Goal: Task Accomplishment & Management: Use online tool/utility

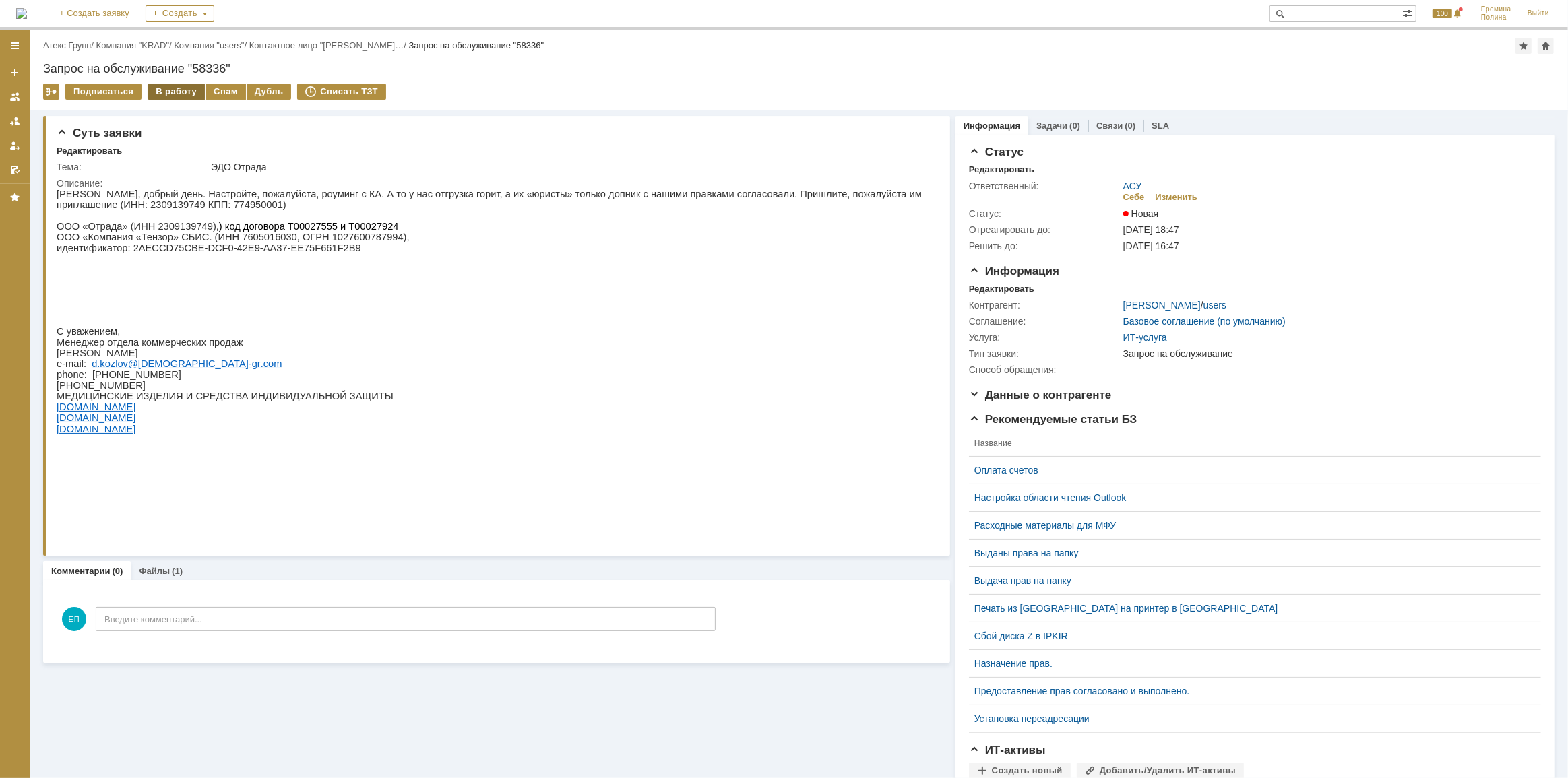
click at [181, 93] on div "В работу" at bounding box center [176, 91] width 57 height 16
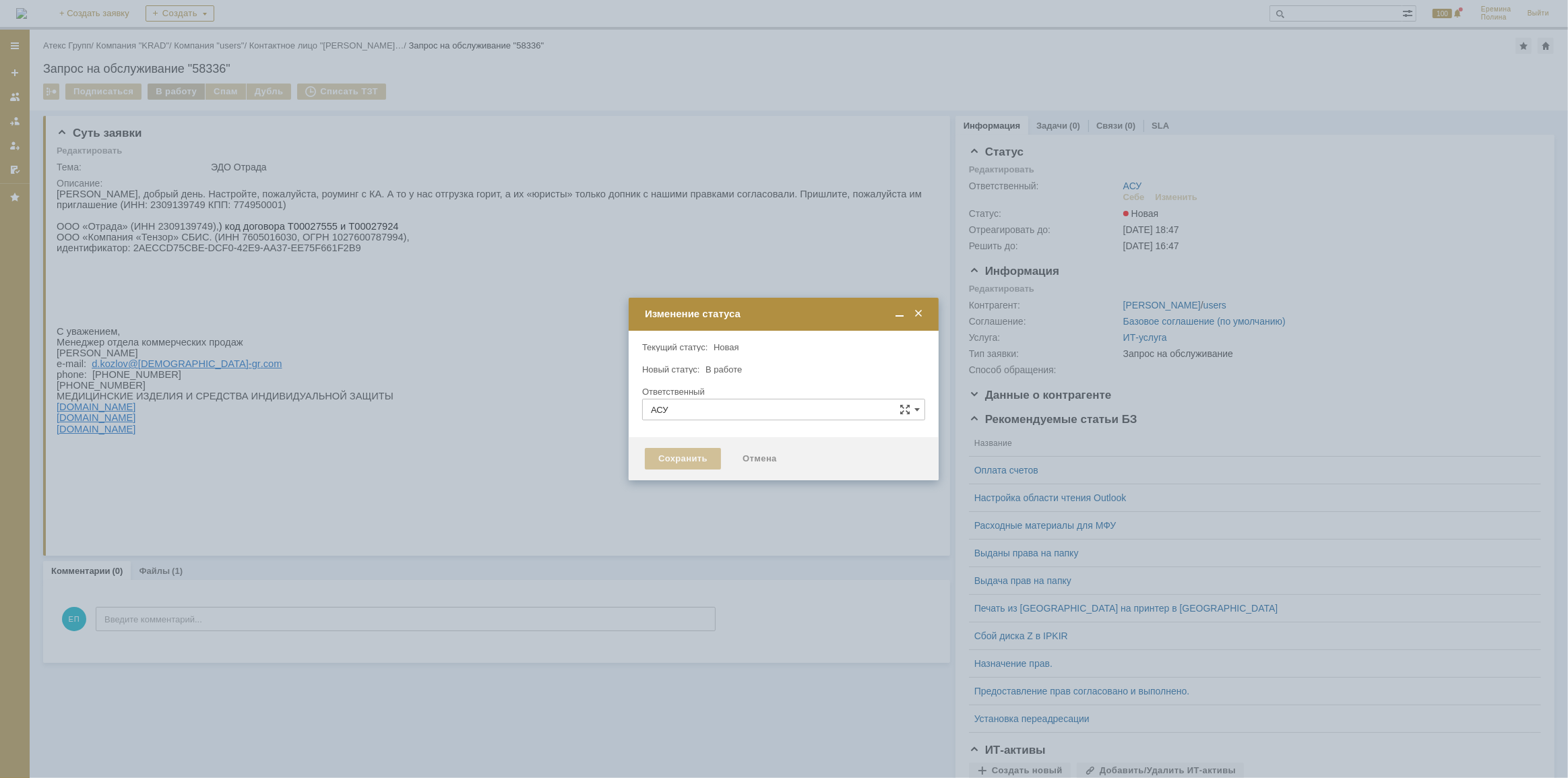
type input "[PERSON_NAME]"
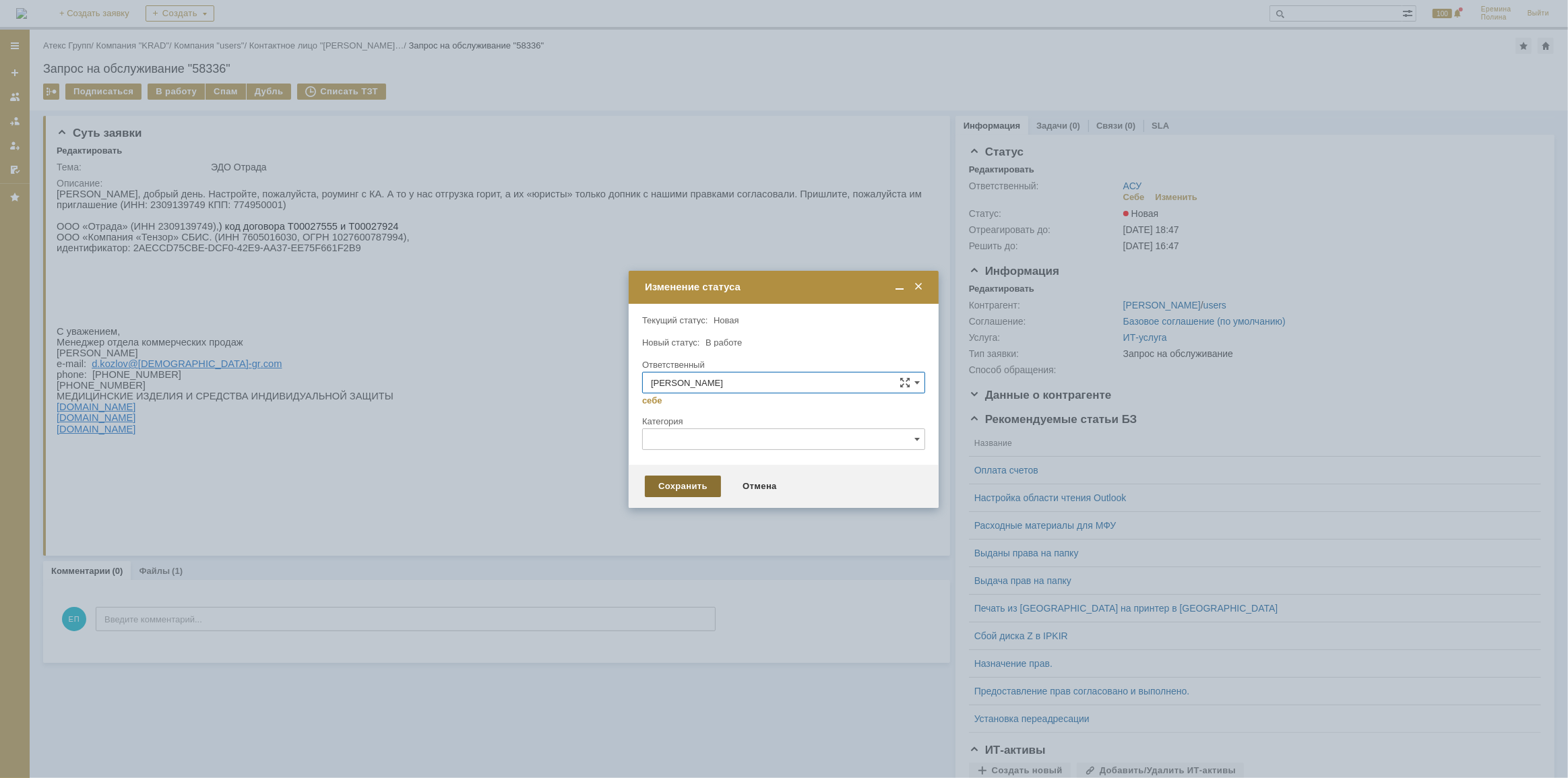
click at [684, 485] on div "Сохранить" at bounding box center [683, 486] width 76 height 21
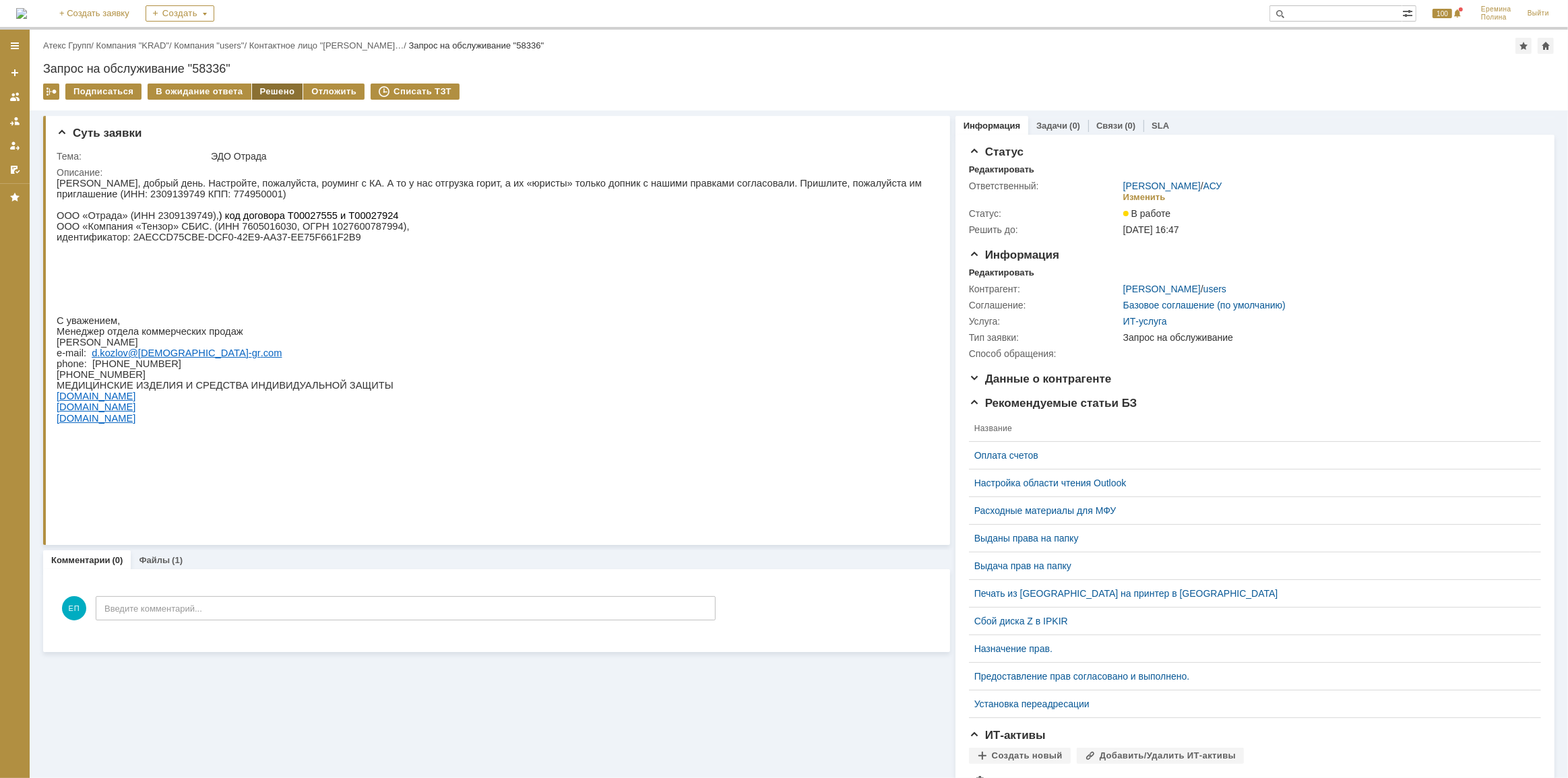
click at [285, 92] on div "Решено" at bounding box center [278, 91] width 51 height 16
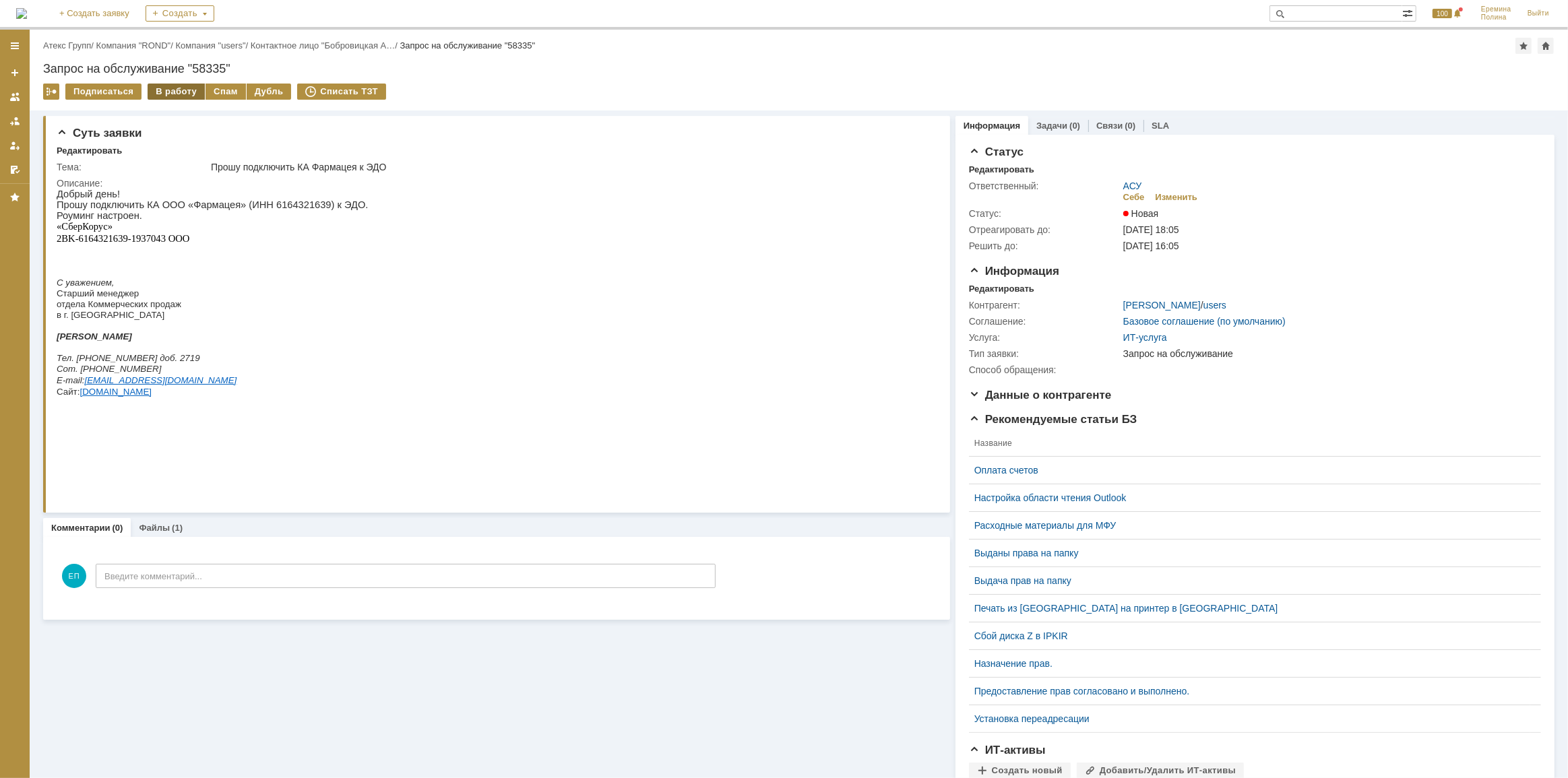
click at [172, 94] on div "В работу" at bounding box center [176, 91] width 57 height 16
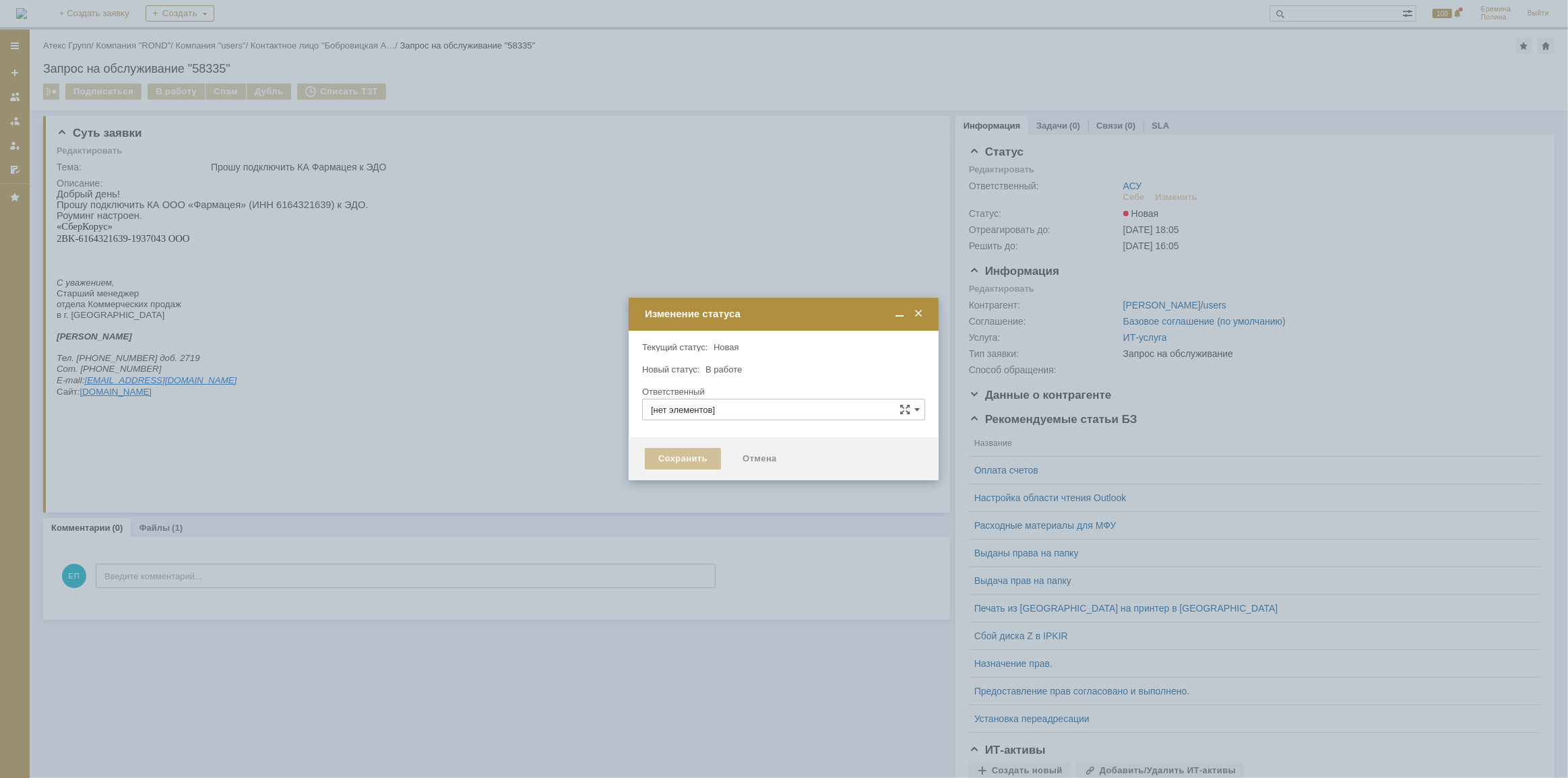
type input "АСУ"
type input "[PERSON_NAME]"
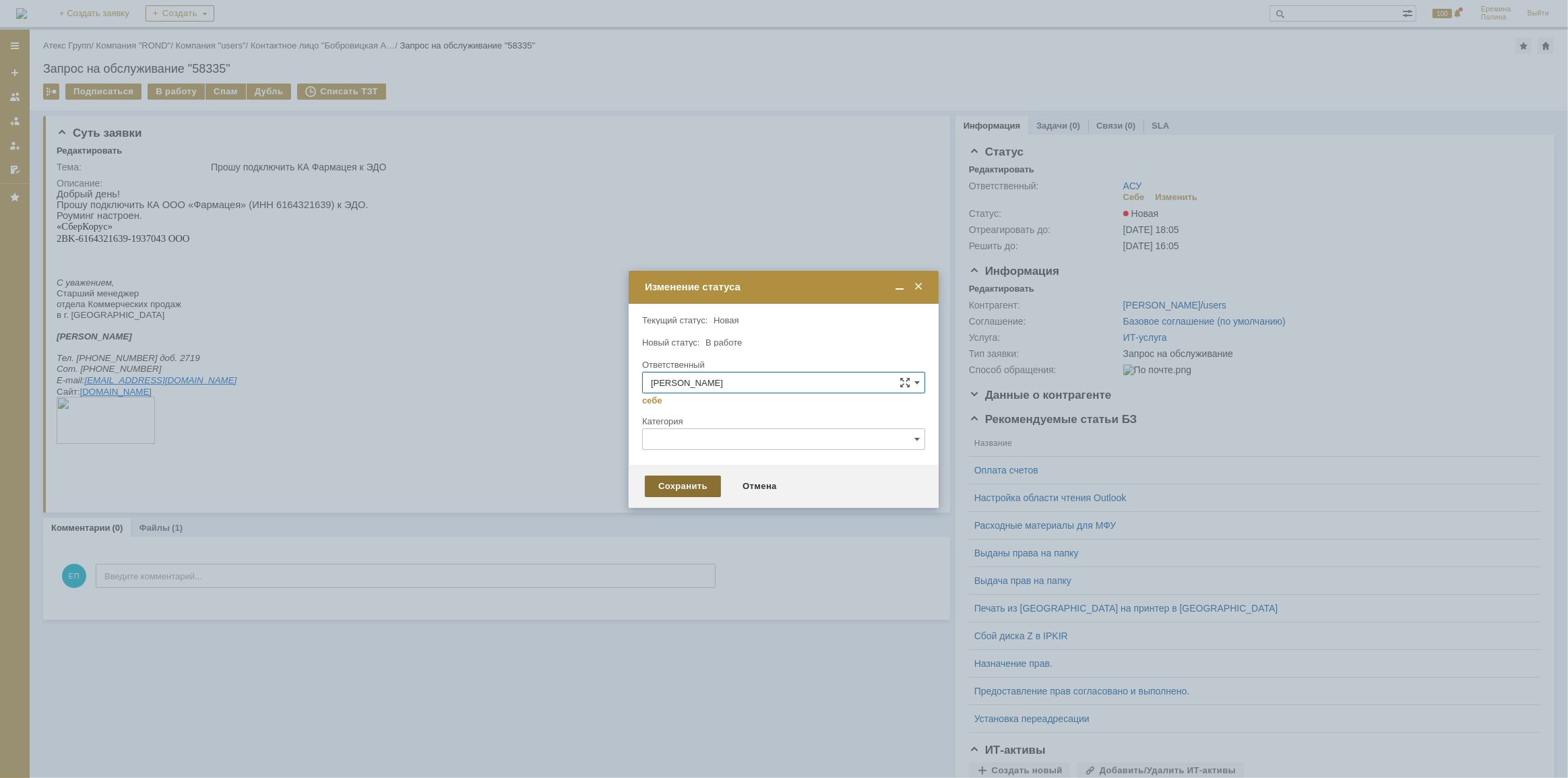
click at [663, 486] on div "Сохранить" at bounding box center [683, 486] width 76 height 21
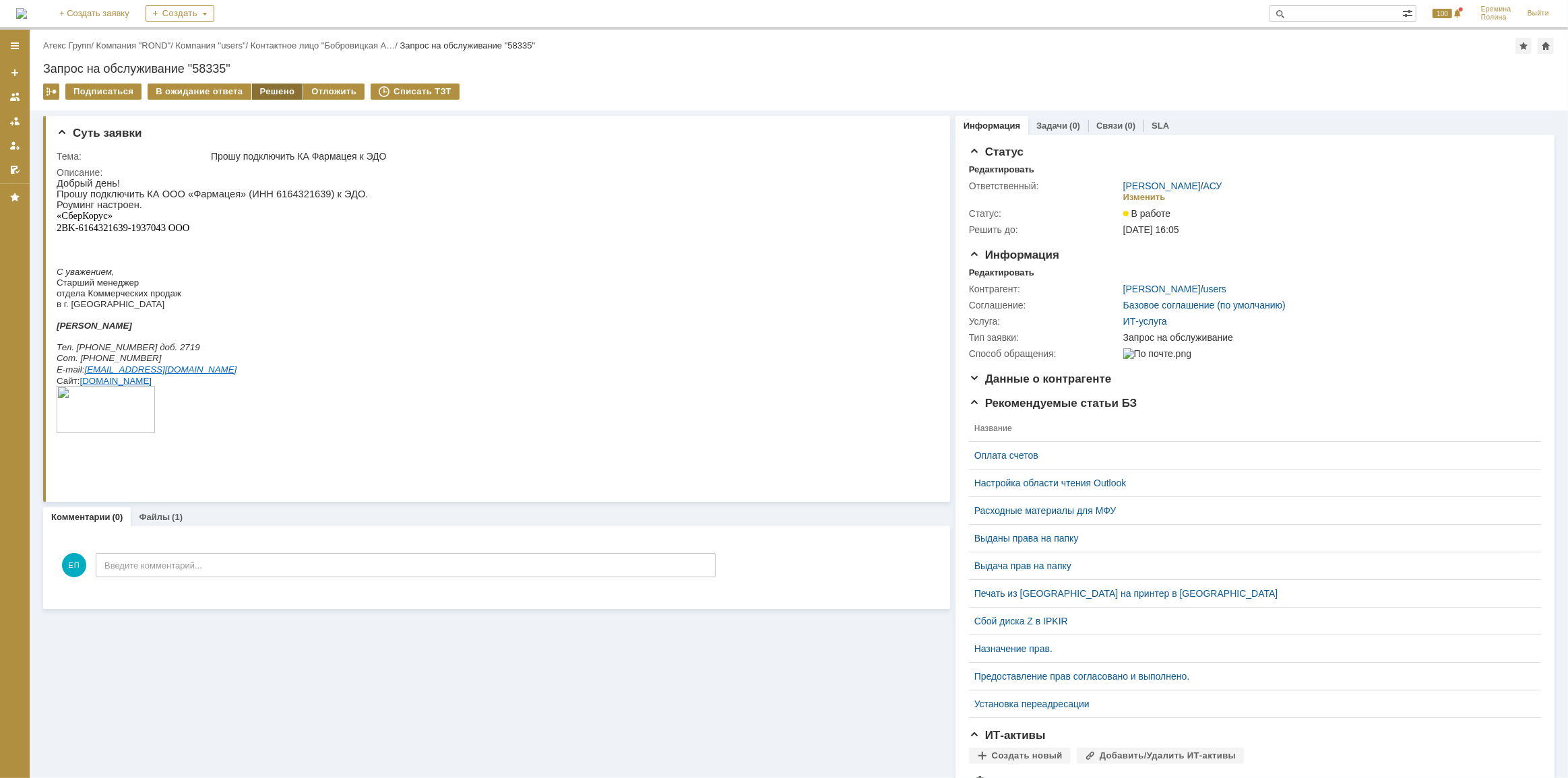
click at [275, 86] on div "Решено" at bounding box center [278, 91] width 51 height 16
